Goal: Transaction & Acquisition: Purchase product/service

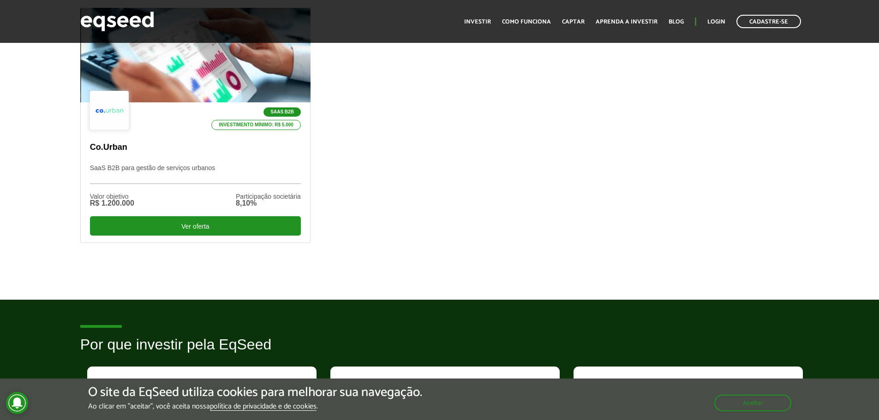
scroll to position [323, 0]
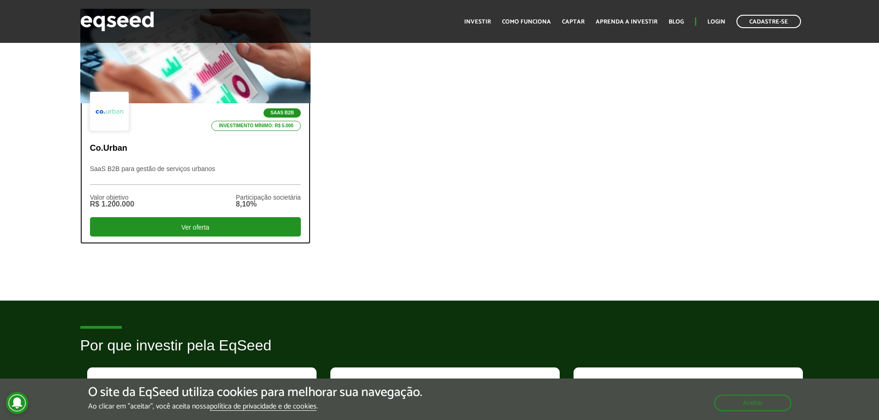
click at [132, 167] on p "SaaS B2B para gestão de serviços urbanos" at bounding box center [195, 175] width 211 height 20
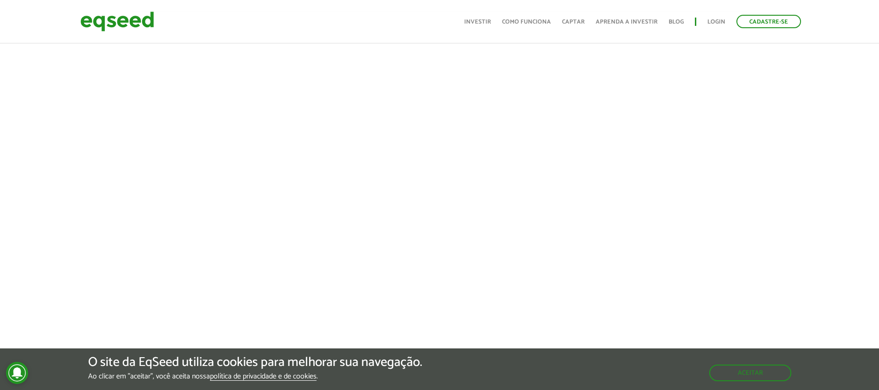
scroll to position [46, 0]
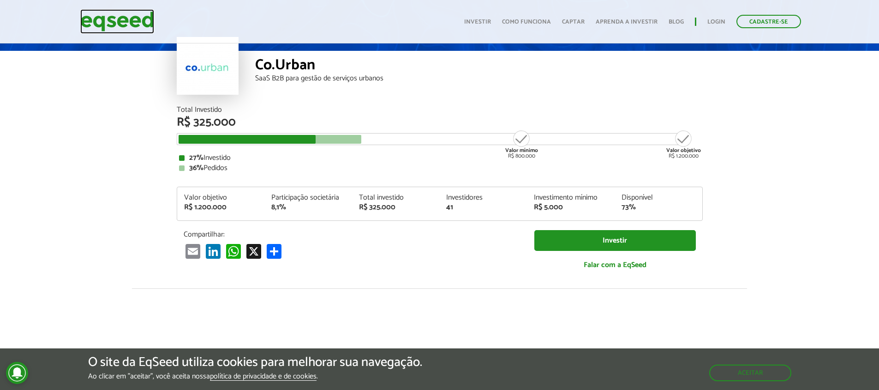
click at [119, 15] on img at bounding box center [117, 21] width 74 height 24
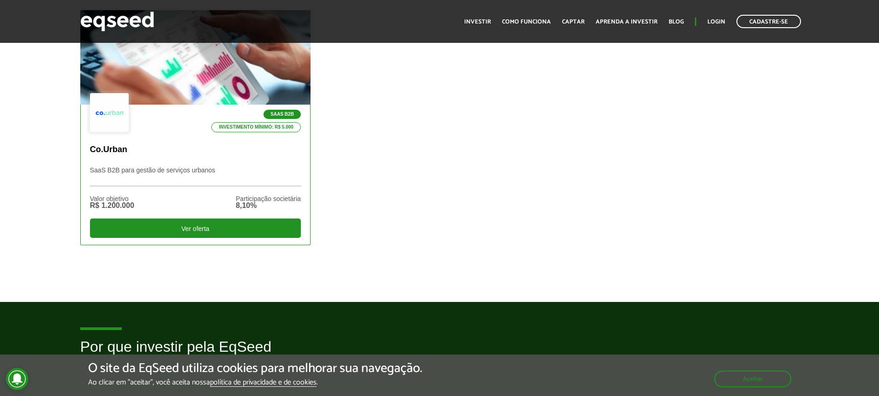
scroll to position [323, 0]
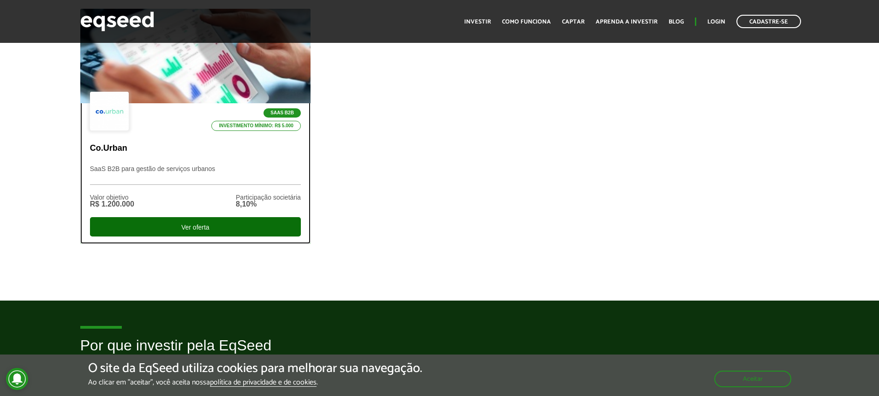
click at [210, 227] on div "Ver oferta" at bounding box center [195, 226] width 211 height 19
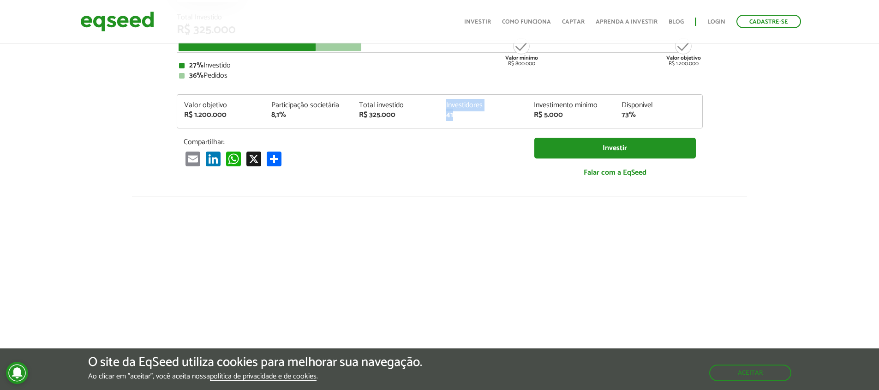
drag, startPoint x: 452, startPoint y: 114, endPoint x: 458, endPoint y: 113, distance: 6.1
click at [458, 113] on div "Valor objetivo R$ 1.200.000 Participação societária 8,1% Total investido R$ 325…" at bounding box center [439, 115] width 525 height 26
click at [515, 110] on div "Investidores 41" at bounding box center [483, 110] width 88 height 17
drag, startPoint x: 556, startPoint y: 114, endPoint x: 574, endPoint y: 115, distance: 18.5
click at [574, 115] on div "Valor objetivo R$ 1.200.000 Participação societária 8,1% Total investido R$ 325…" at bounding box center [439, 115] width 525 height 26
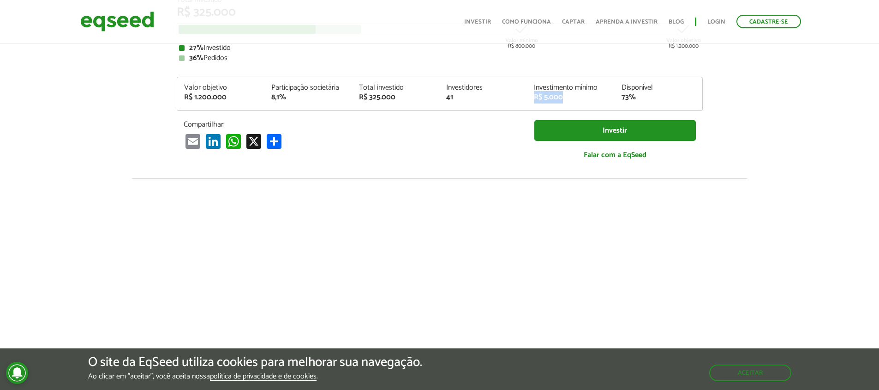
scroll to position [46, 0]
